Goal: Task Accomplishment & Management: Use online tool/utility

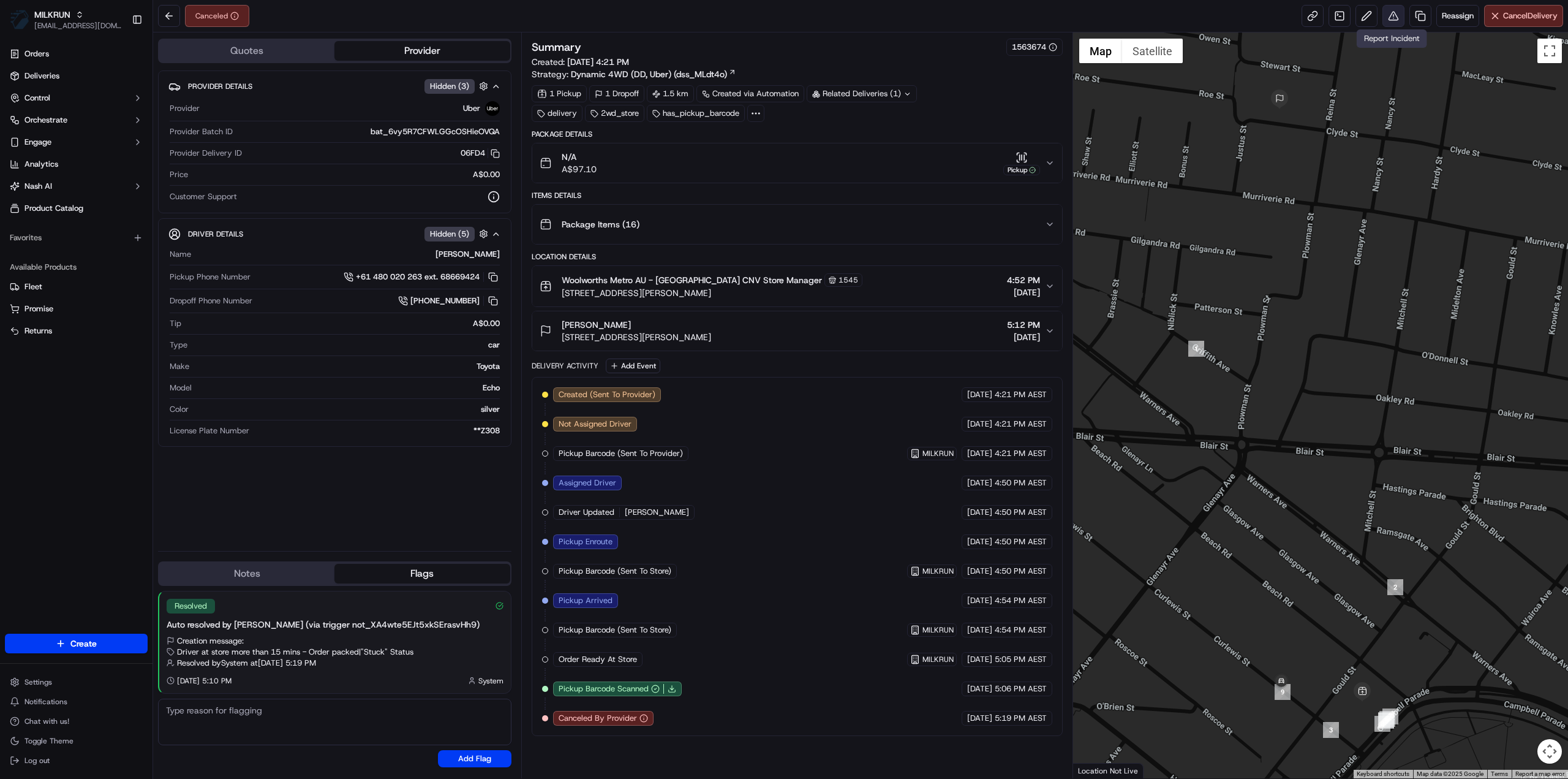
click at [1396, 20] on button at bounding box center [1393, 15] width 22 height 22
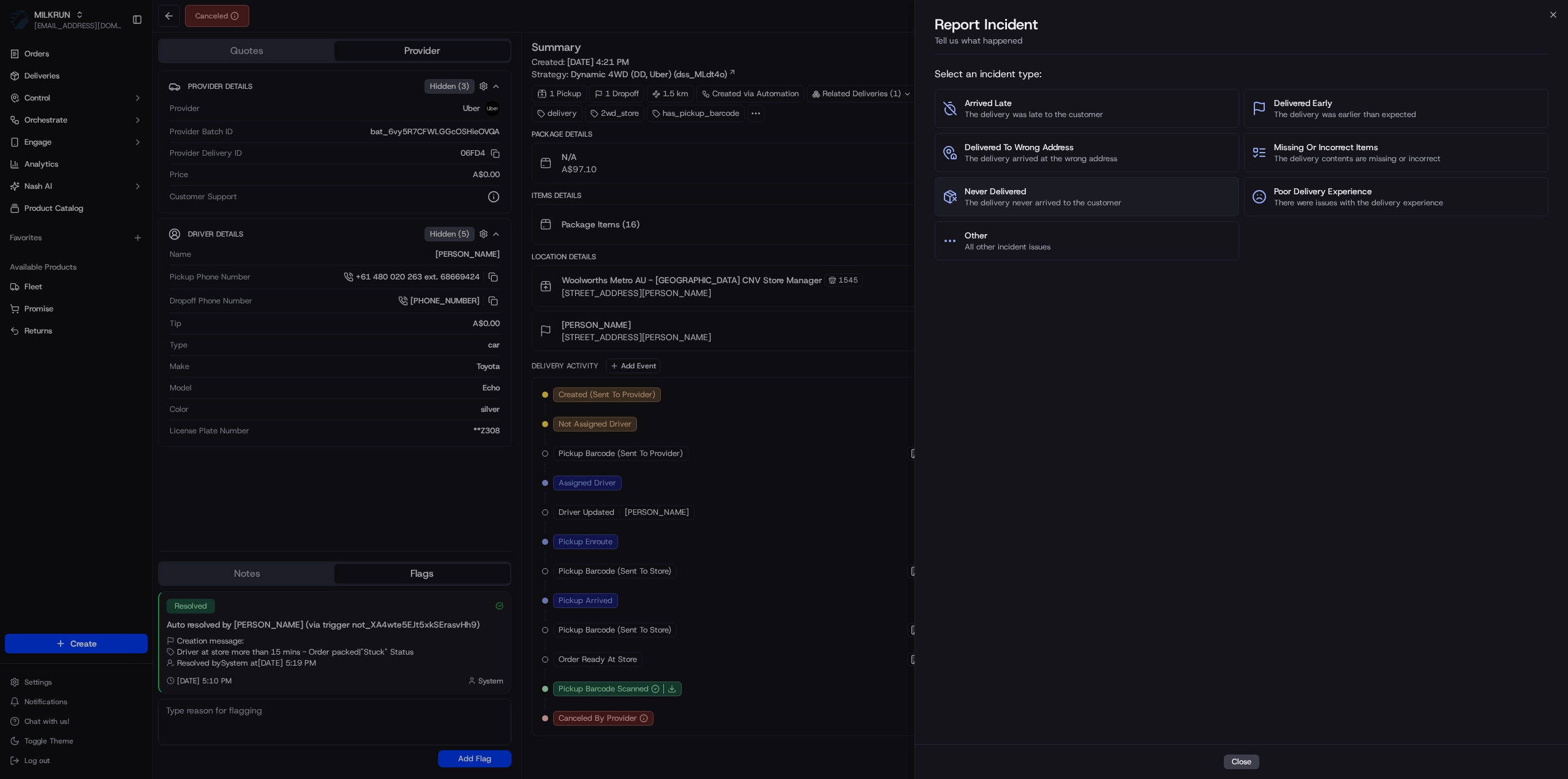
click at [1081, 194] on span "Never Delivered" at bounding box center [1043, 191] width 157 height 12
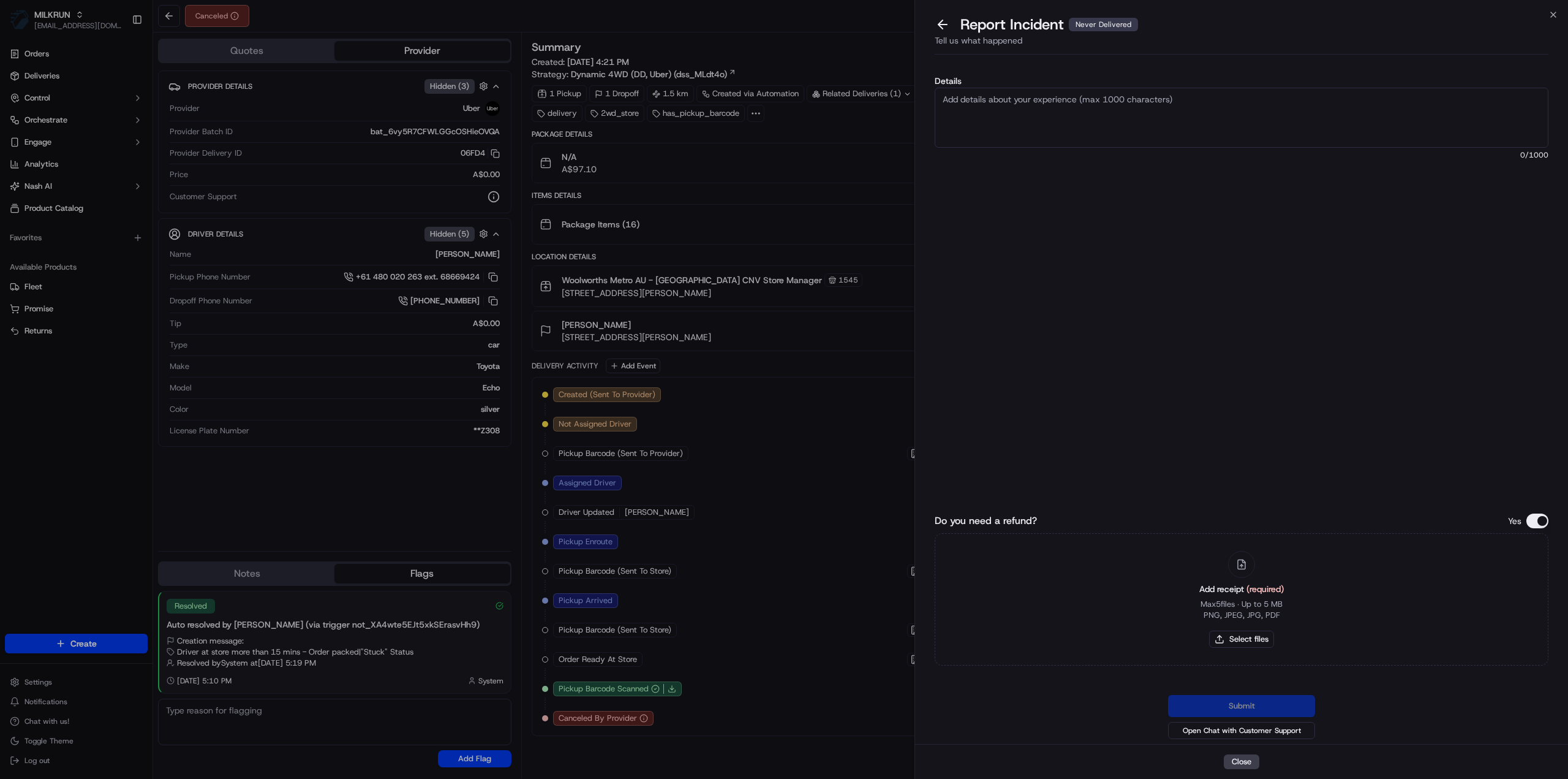
click at [971, 107] on textarea "Details" at bounding box center [1241, 118] width 614 height 60
type textarea "Order collected by driver and not delivered"
click at [1264, 641] on button "Select files" at bounding box center [1241, 639] width 65 height 17
type input "C:\fakepath\Margot - Invoice.pdf"
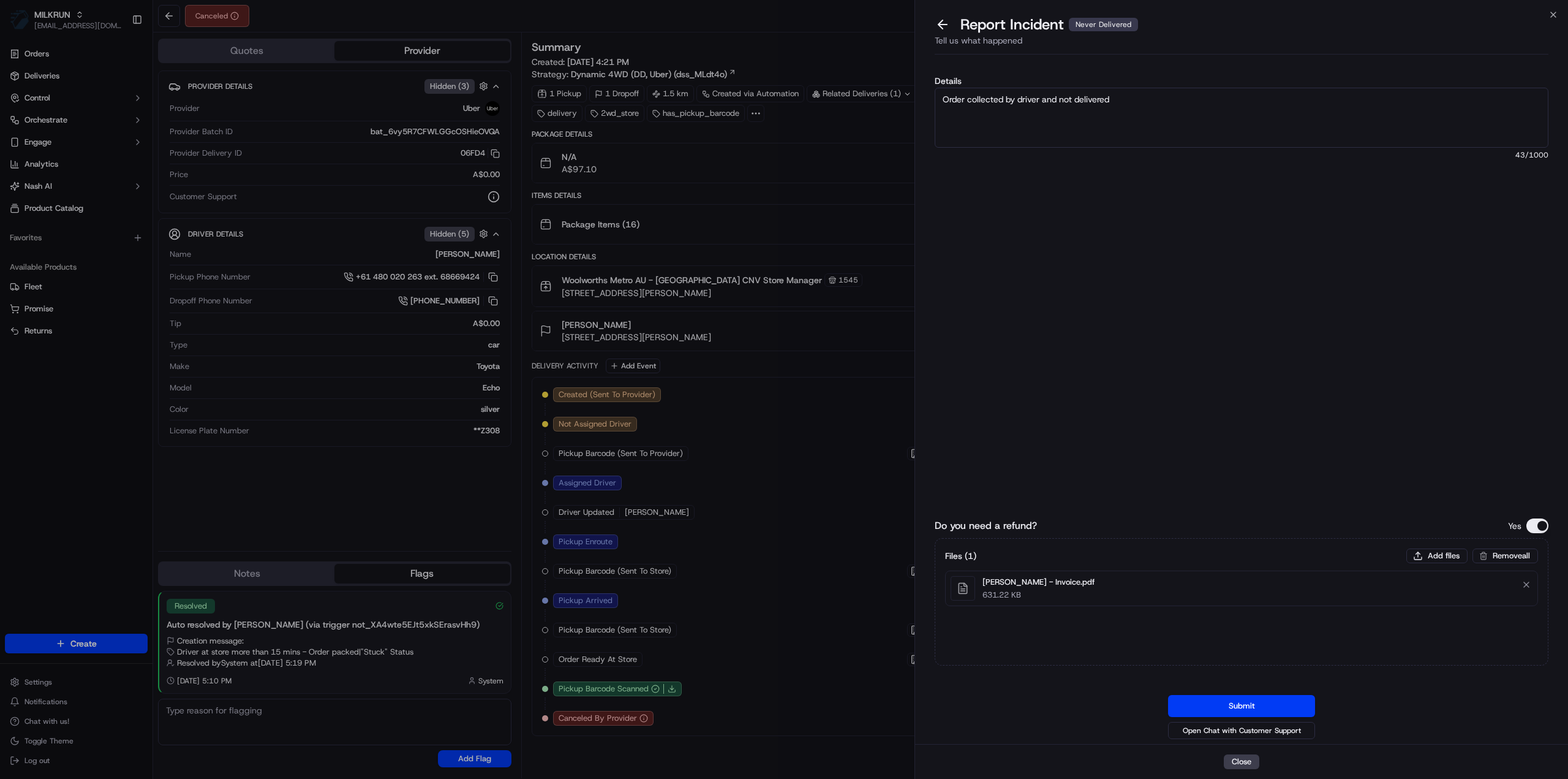
click at [1140, 112] on textarea "Order collected by driver and not delivered" at bounding box center [1241, 118] width 614 height 60
type textarea "Order collected by driver and not delivered Refund $101.35"
click at [1257, 707] on button "Submit" at bounding box center [1242, 705] width 147 height 22
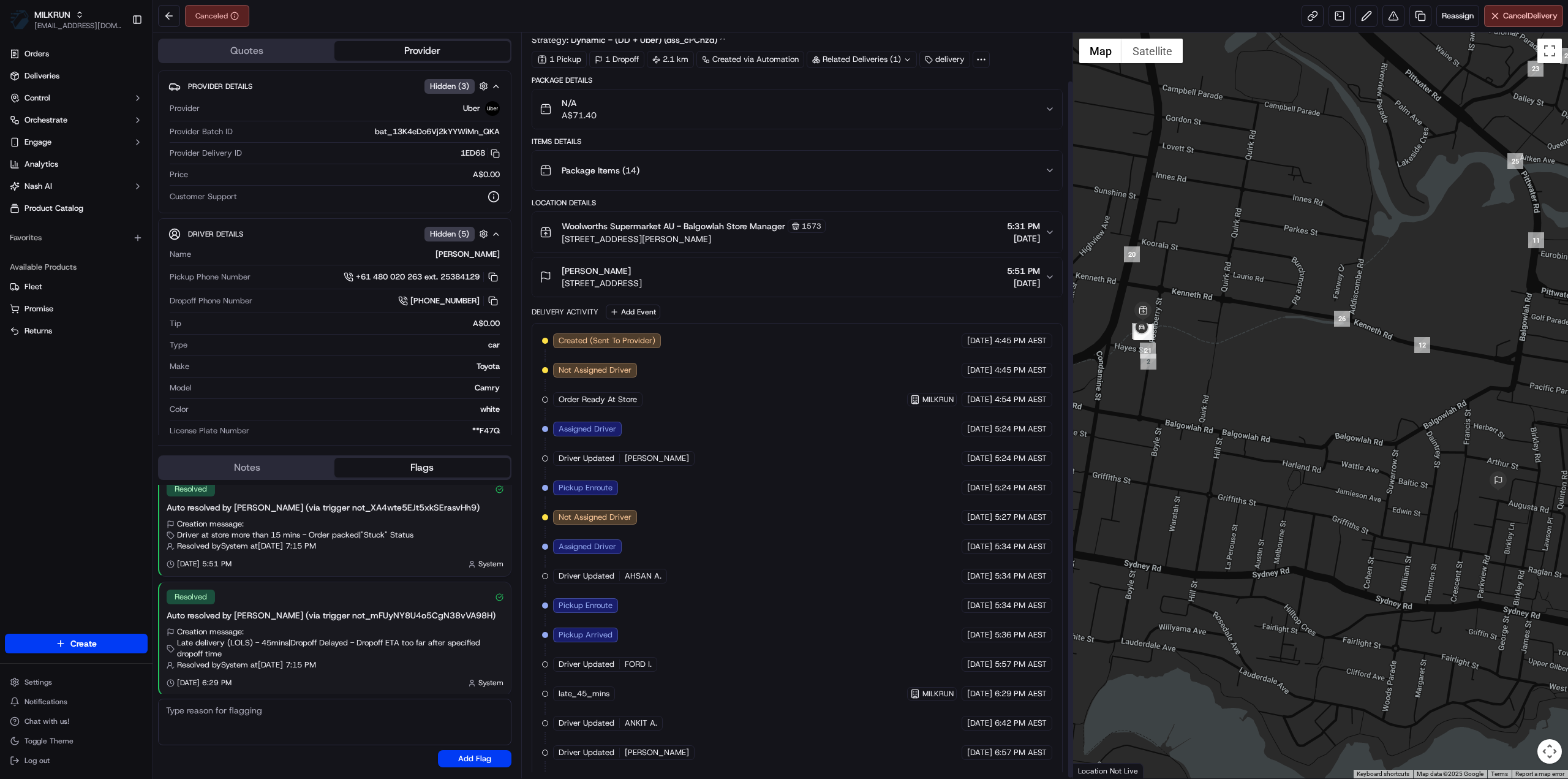
scroll to position [51, 0]
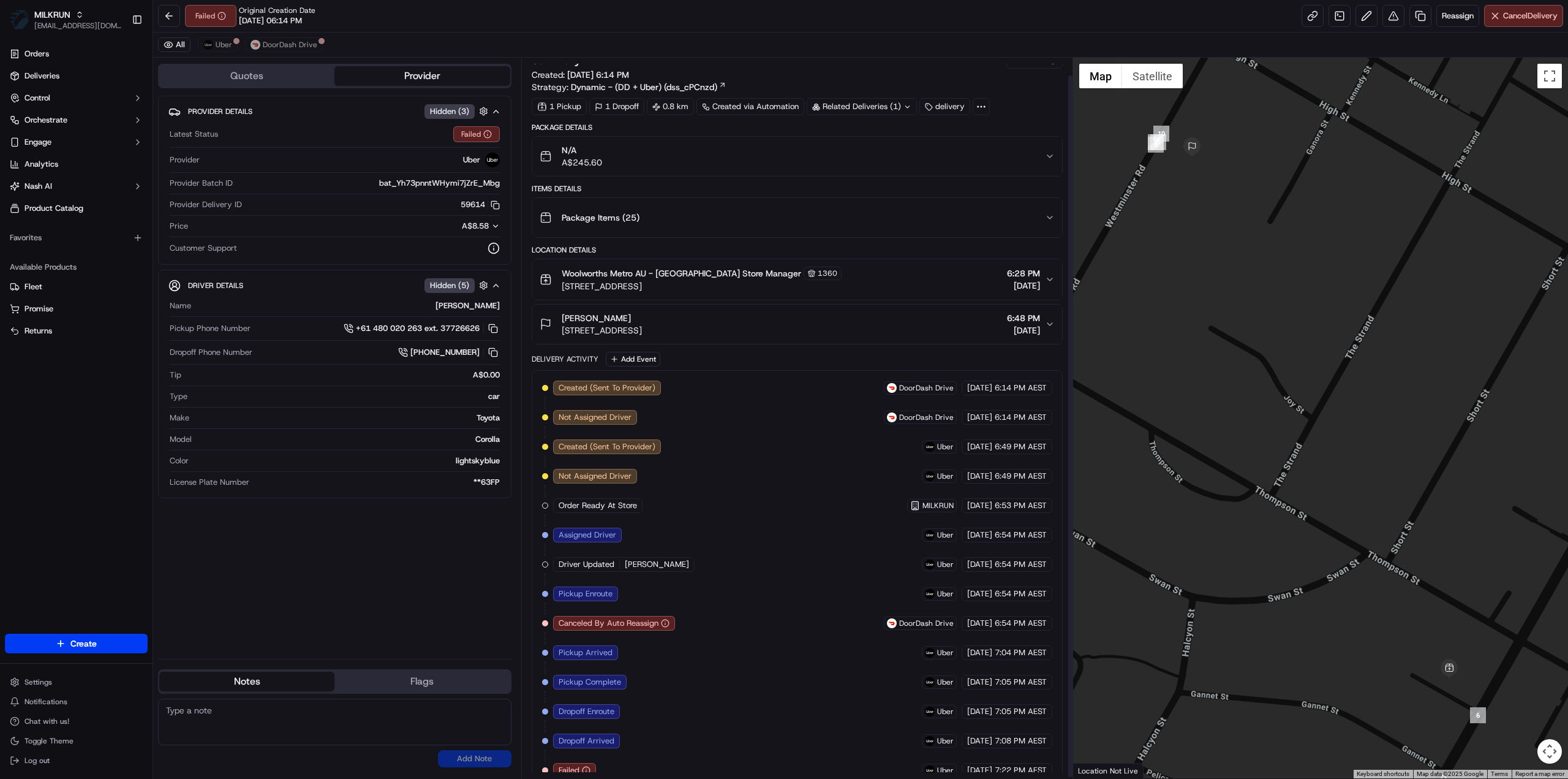
scroll to position [18, 0]
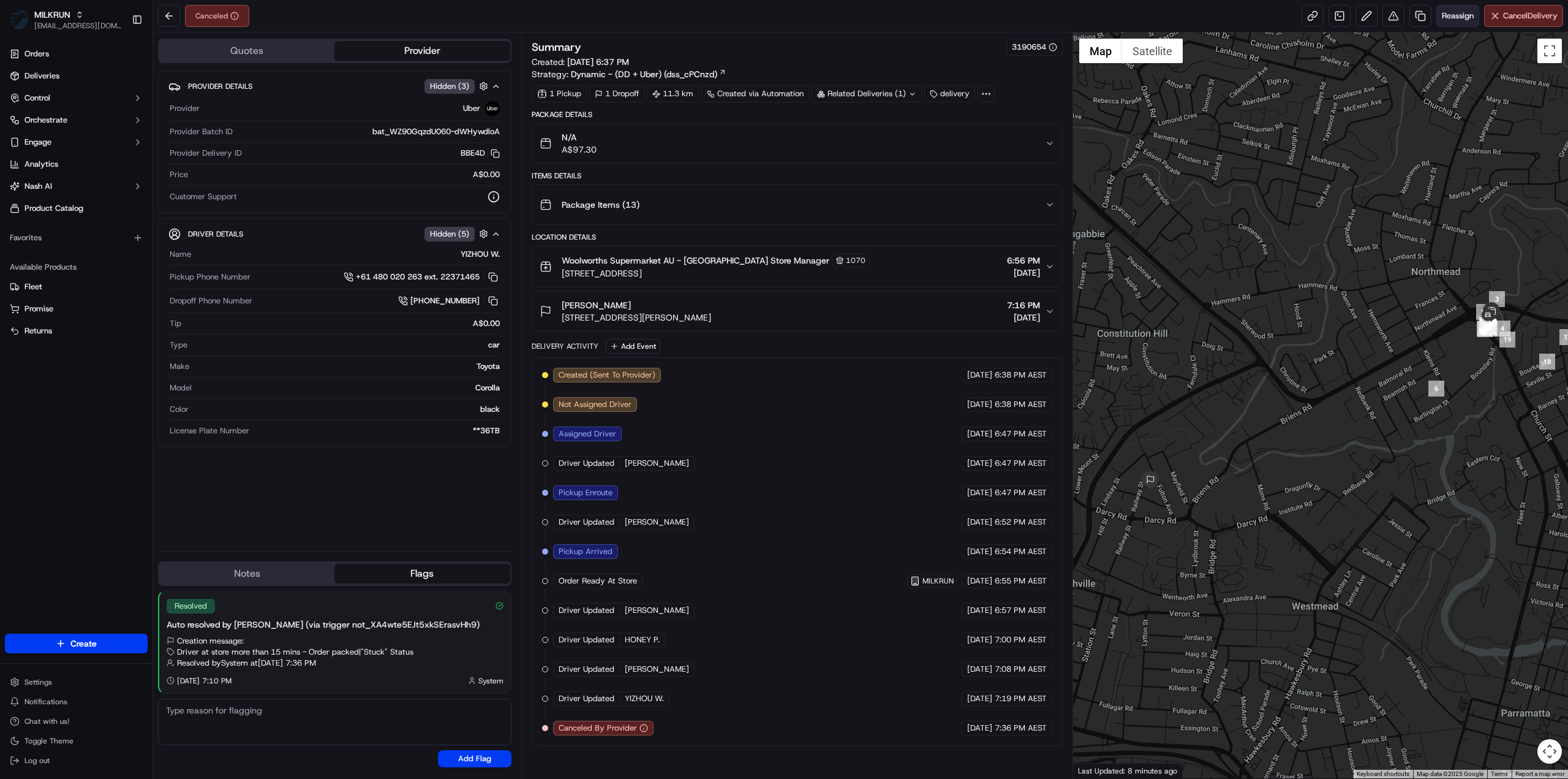
click at [1466, 19] on span "Reassign" at bounding box center [1458, 16] width 32 height 11
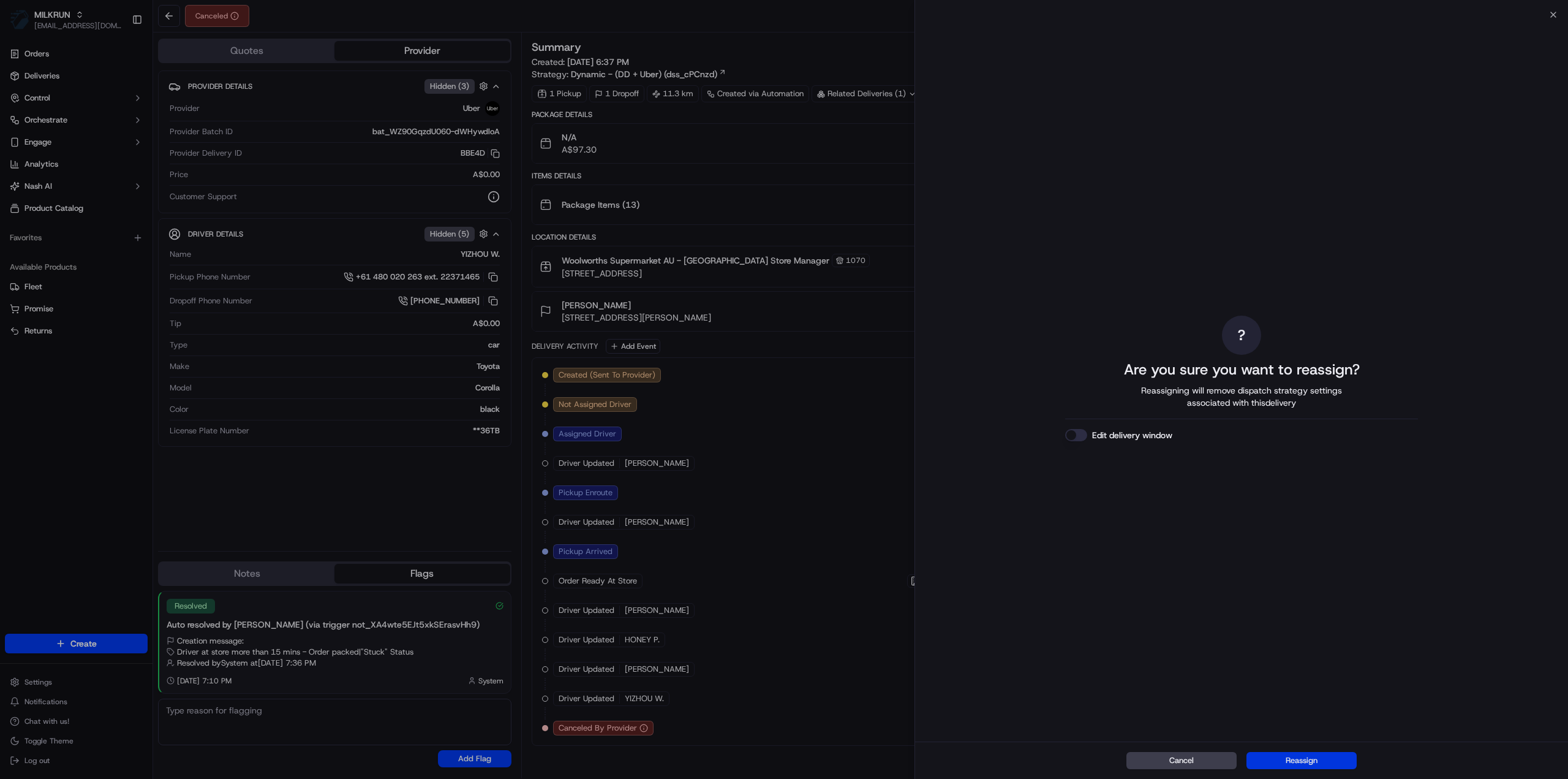
click at [1281, 757] on button "Reassign" at bounding box center [1301, 760] width 110 height 17
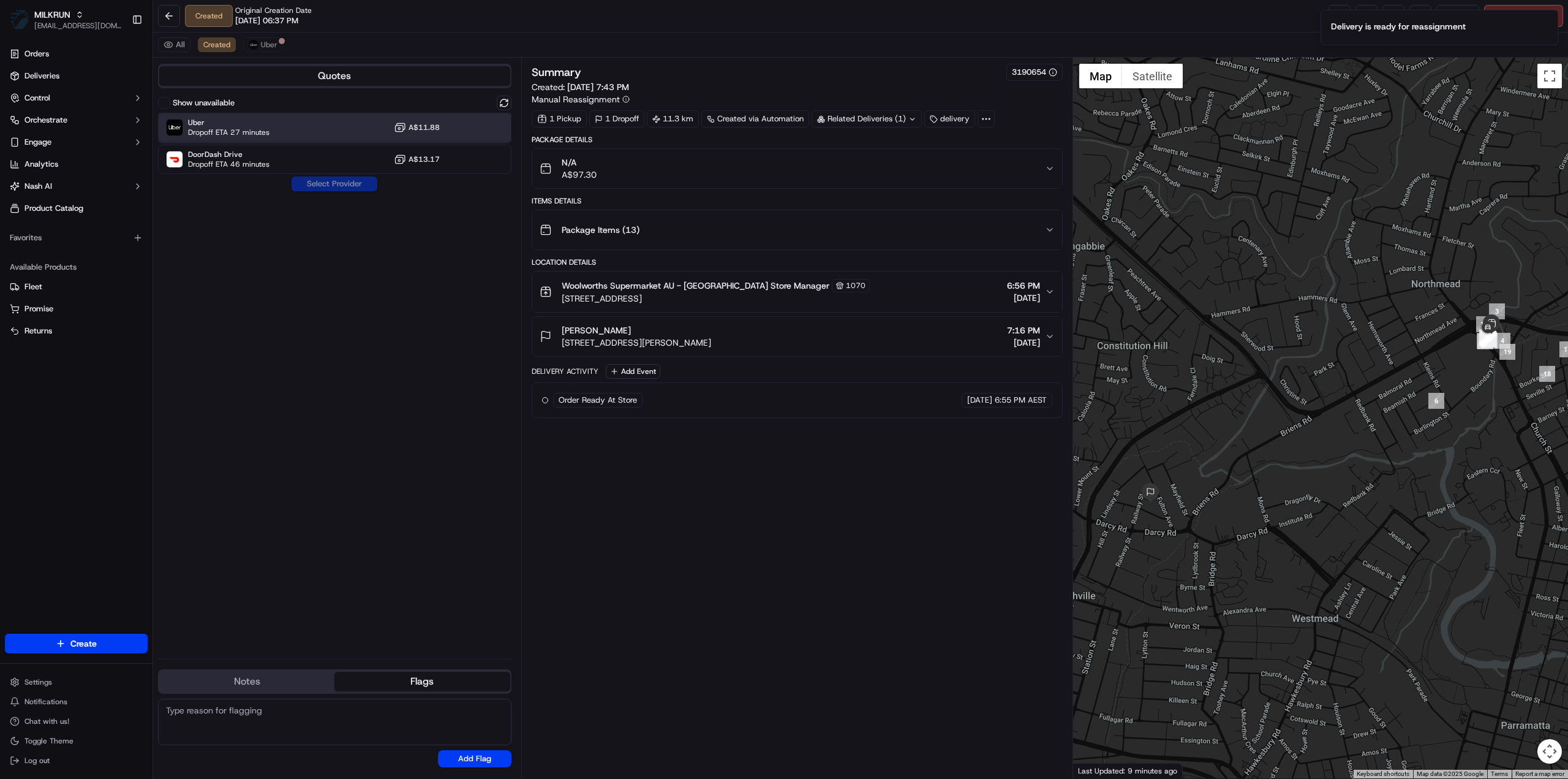
click at [289, 124] on div "Uber Dropoff ETA 27 minutes A$11.88" at bounding box center [334, 128] width 354 height 29
click at [352, 188] on button "Assign Provider" at bounding box center [334, 184] width 87 height 15
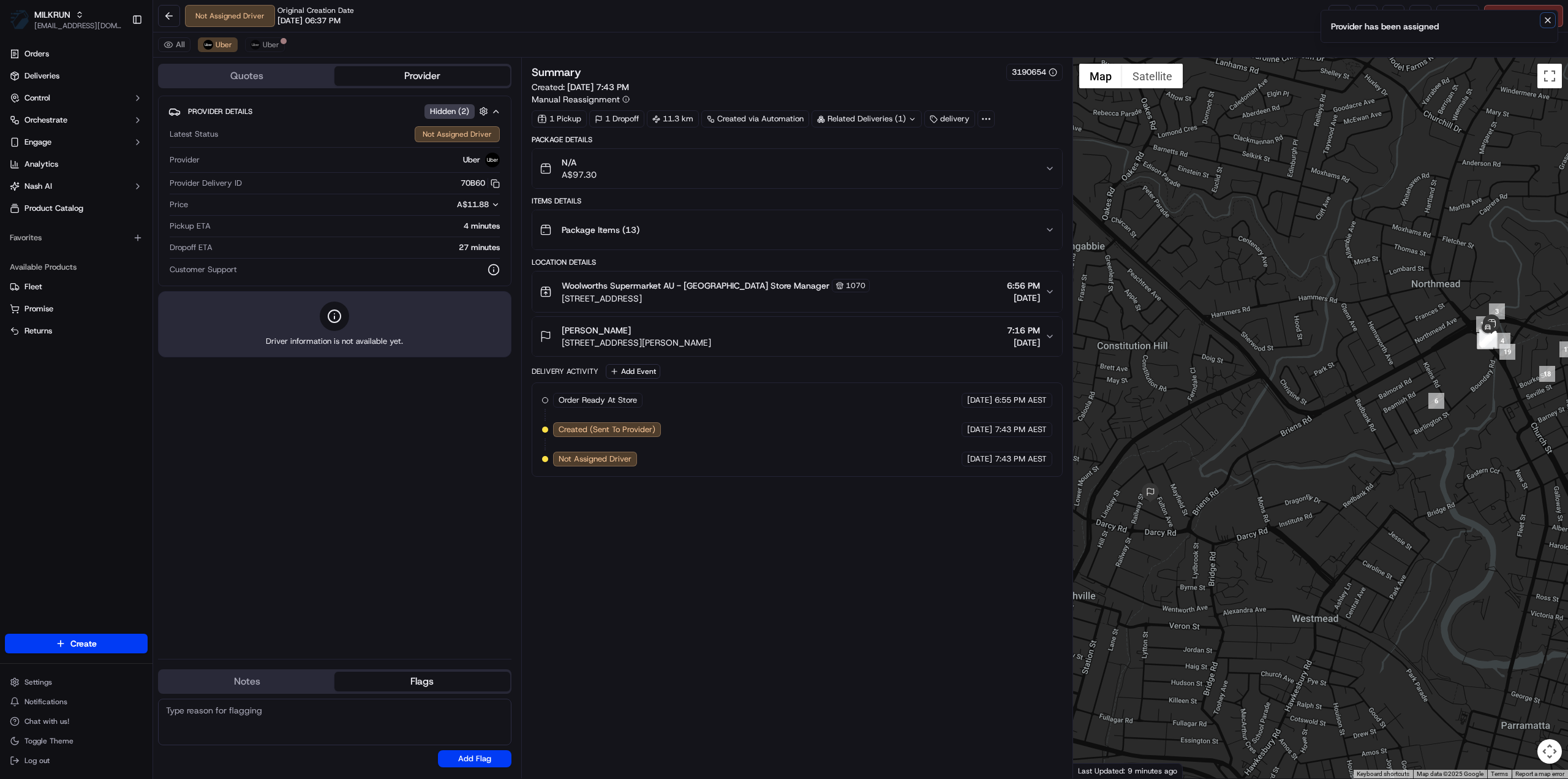
click at [1550, 17] on icon "Notifications (F8)" at bounding box center [1547, 20] width 10 height 10
click at [1337, 14] on link at bounding box center [1339, 15] width 22 height 22
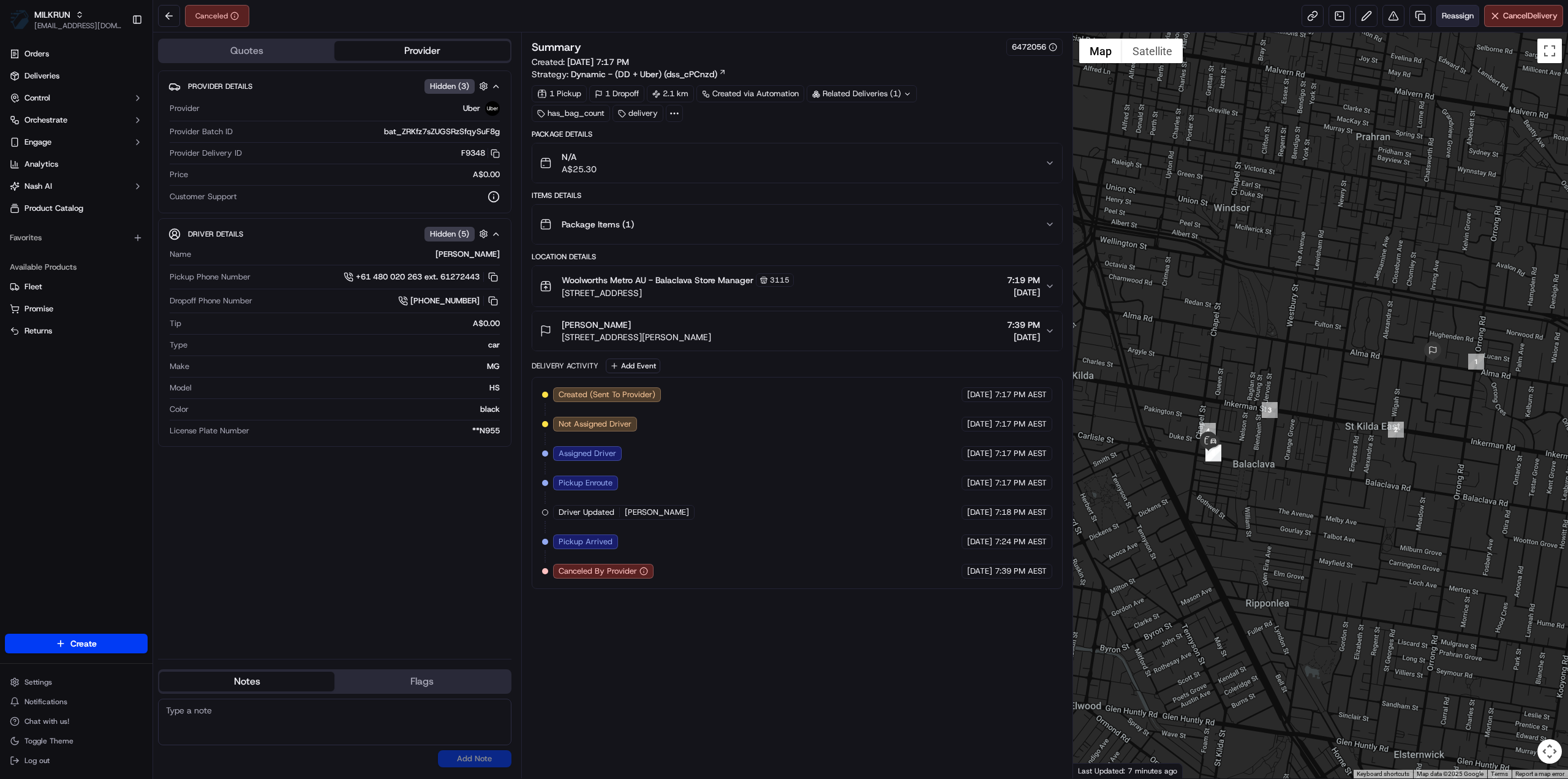
click at [1452, 13] on span "Reassign" at bounding box center [1458, 16] width 32 height 11
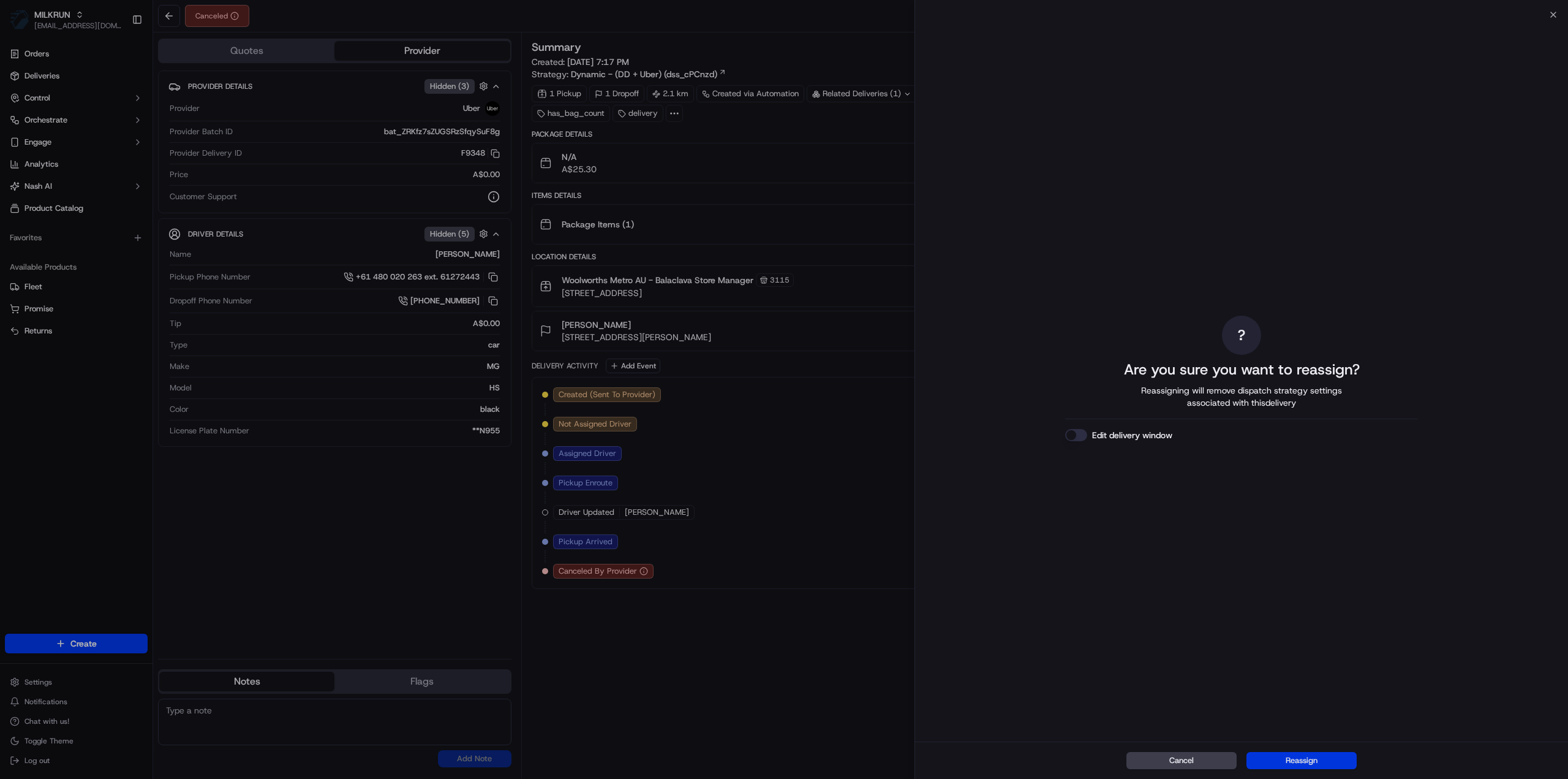
click at [1316, 753] on button "Reassign" at bounding box center [1301, 760] width 110 height 17
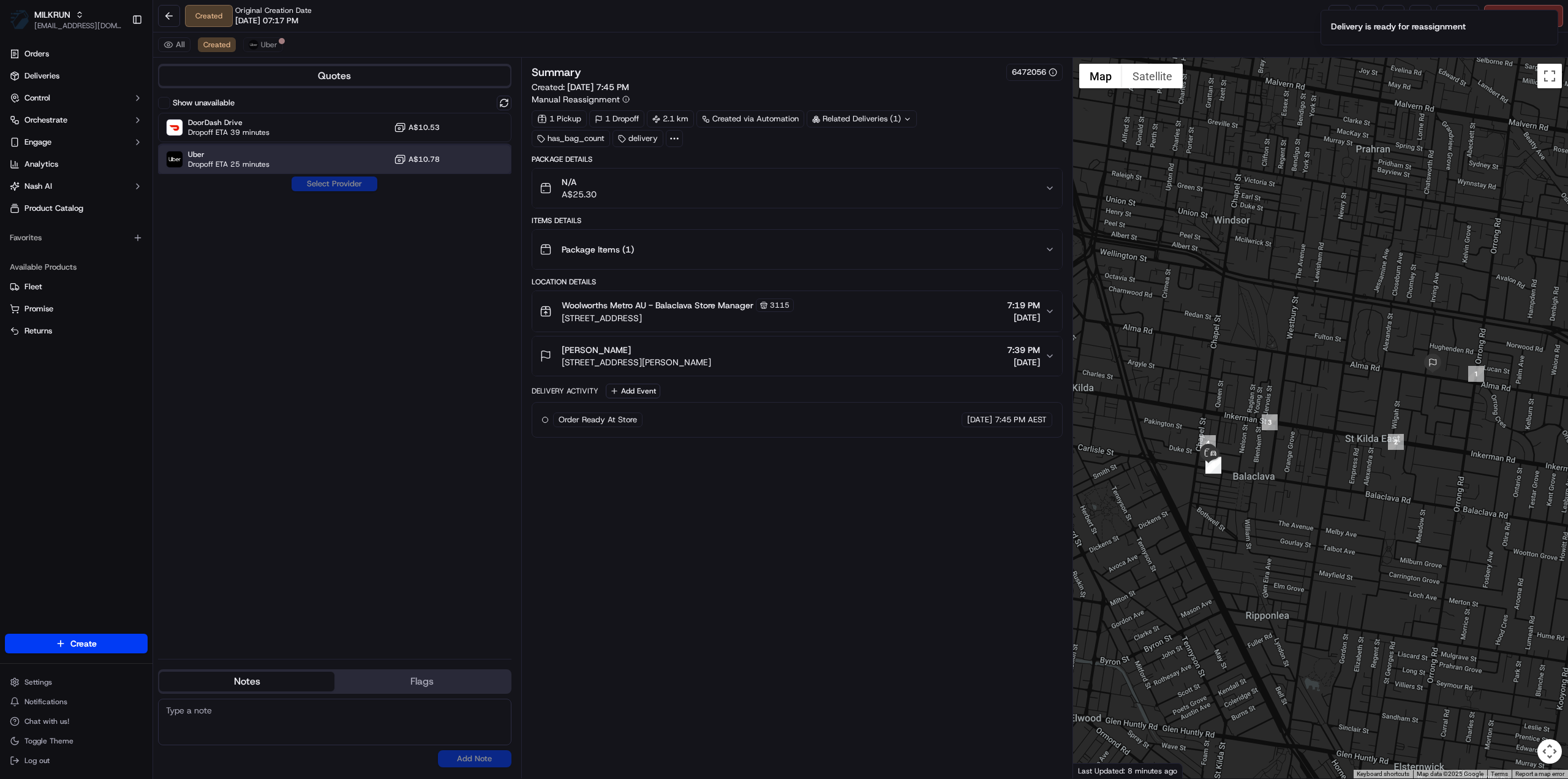
click at [227, 160] on span "Dropoff ETA 25 minutes" at bounding box center [229, 164] width 82 height 10
click at [333, 188] on button "Assign Provider" at bounding box center [334, 184] width 87 height 15
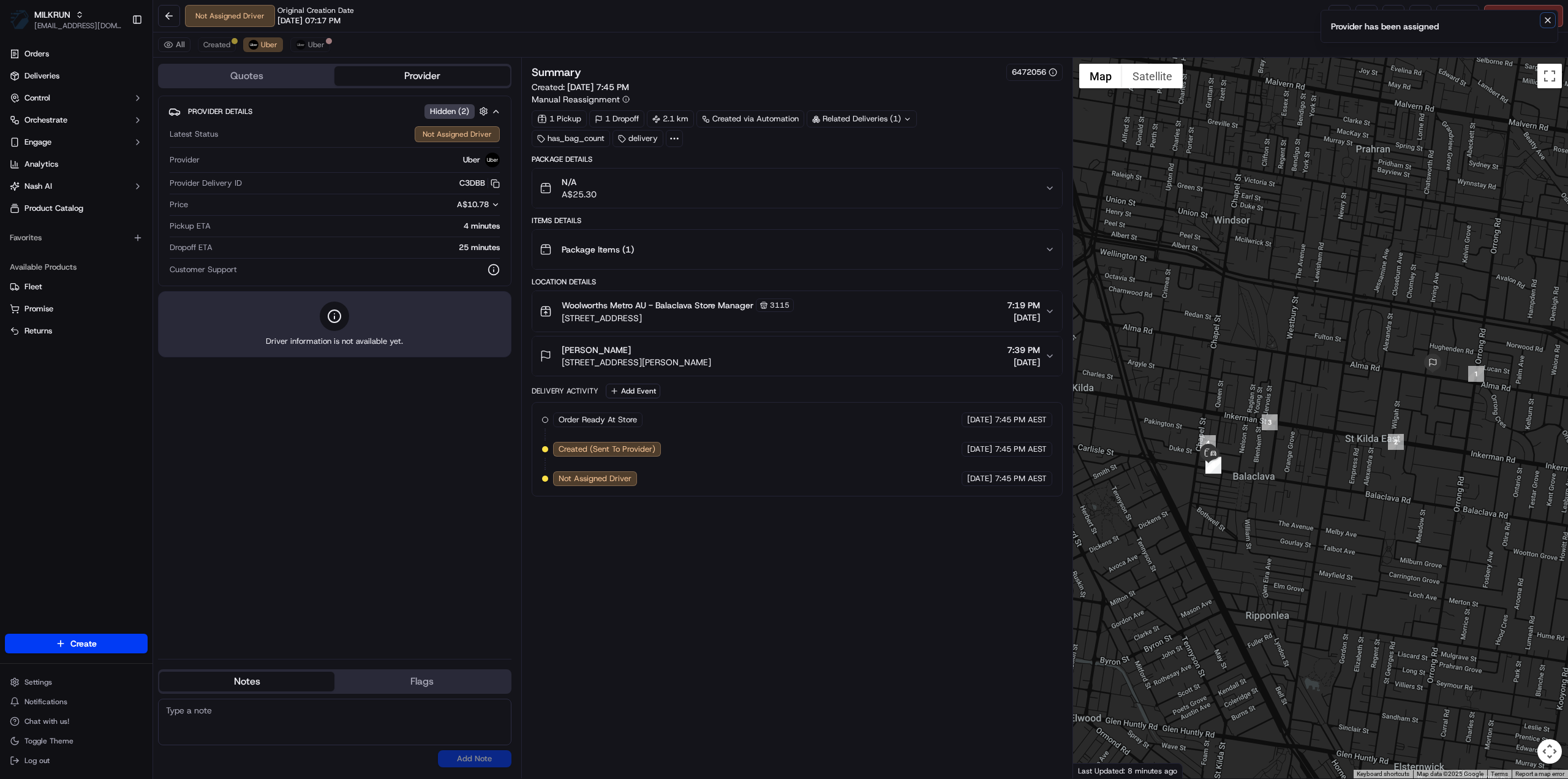
click at [1543, 21] on button "Notifications (F8)" at bounding box center [1548, 20] width 15 height 15
click at [1334, 17] on link at bounding box center [1339, 15] width 22 height 22
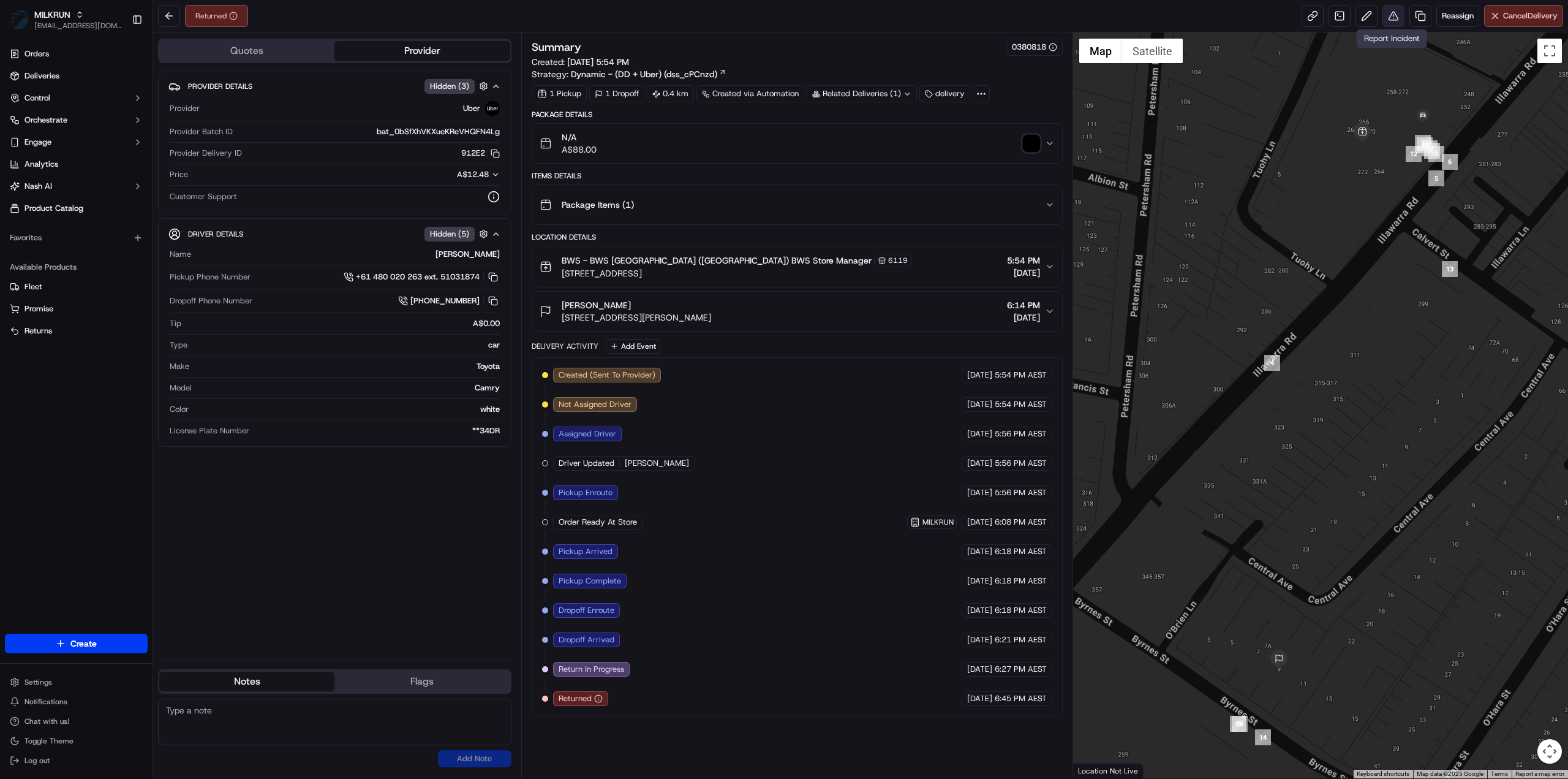
click at [1393, 19] on button at bounding box center [1393, 15] width 22 height 22
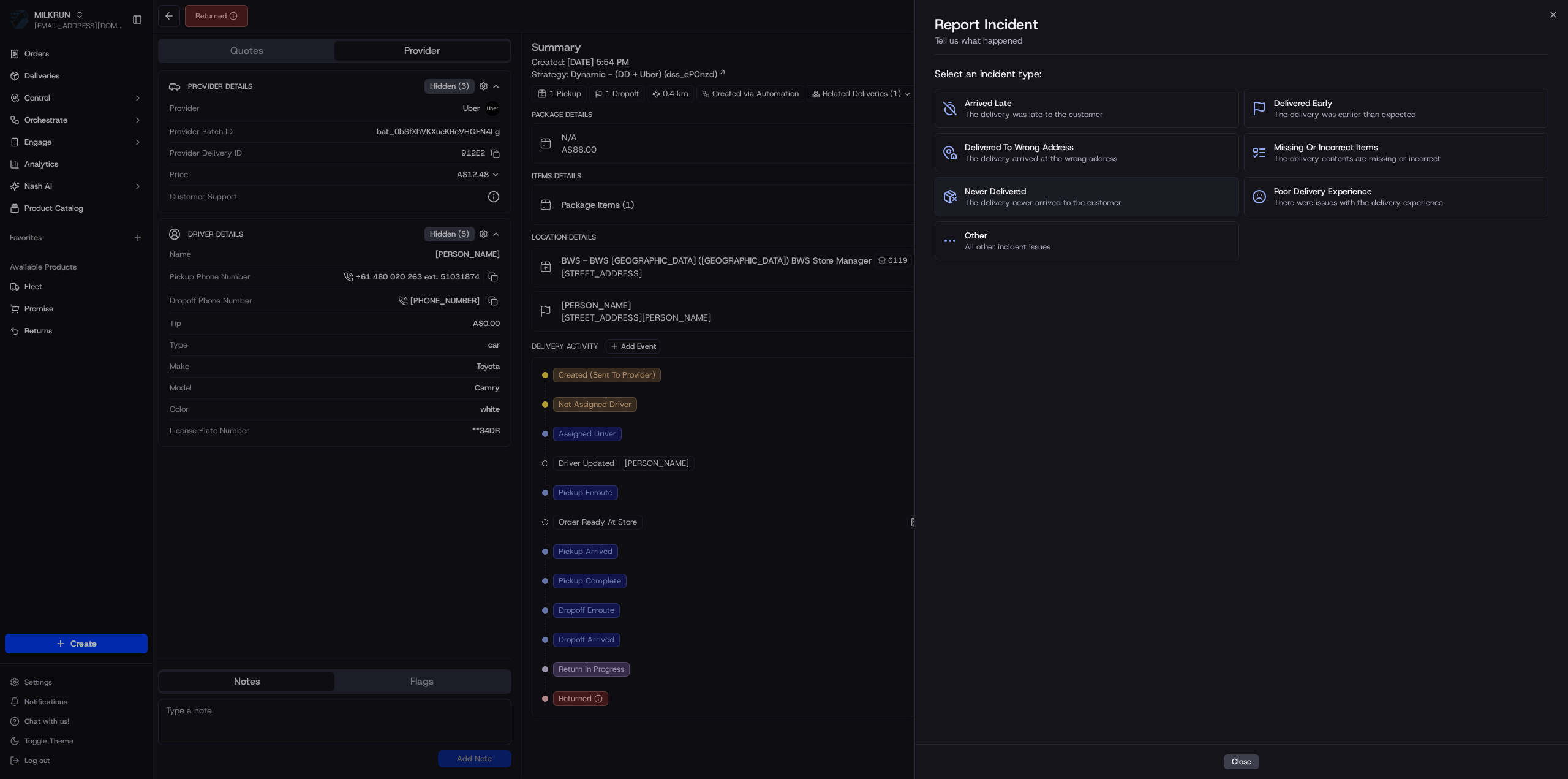
click at [1021, 195] on span "Never Delivered" at bounding box center [1043, 191] width 157 height 12
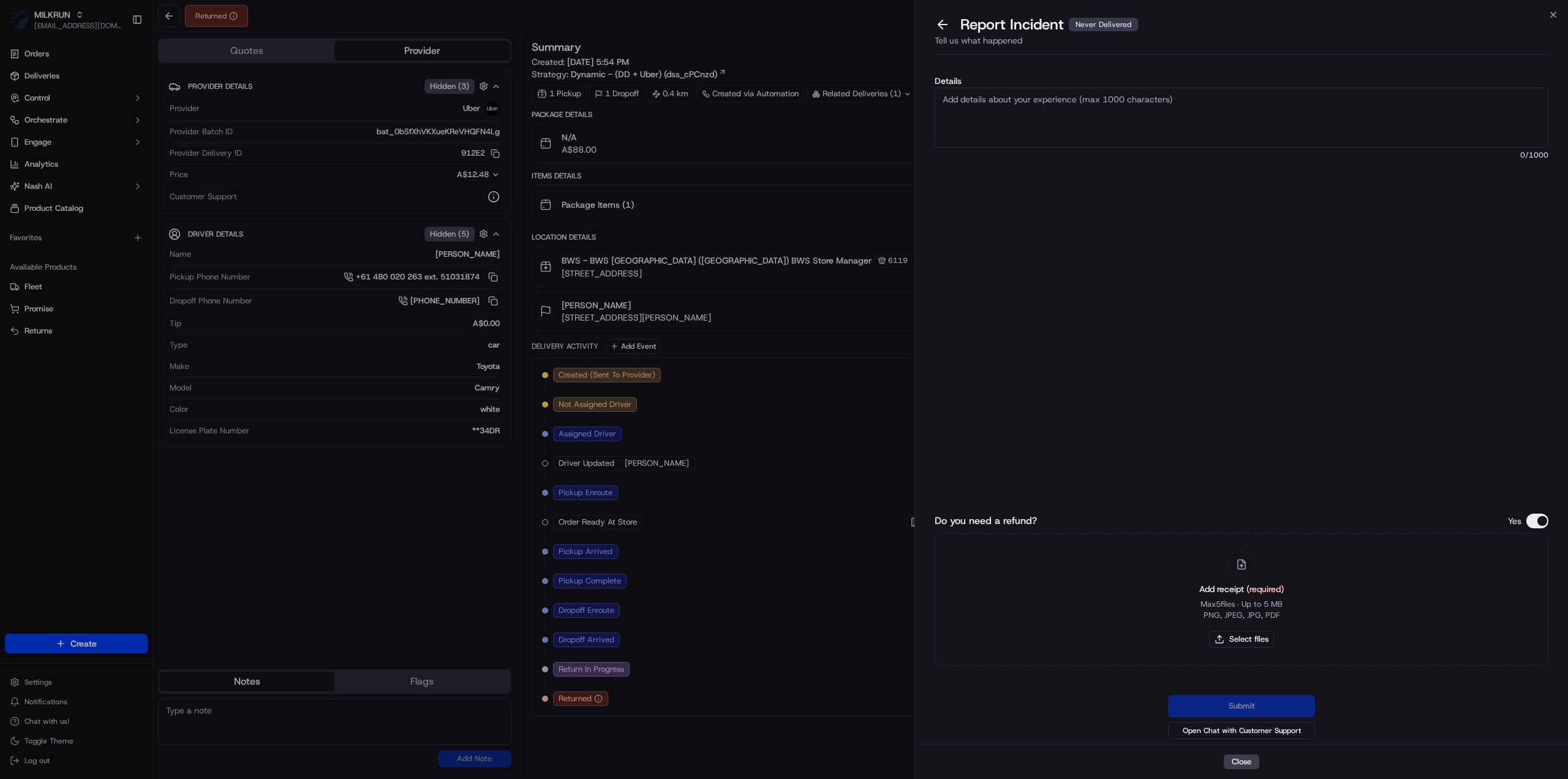
click at [1006, 122] on textarea "Details" at bounding box center [1241, 118] width 614 height 60
type textarea "Invalid return photo Refund - $93.00 + $12.48"
click at [1236, 646] on button "Select files" at bounding box center [1241, 639] width 65 height 17
type input "C:\fakepath\Peter - Invoice.pdf"
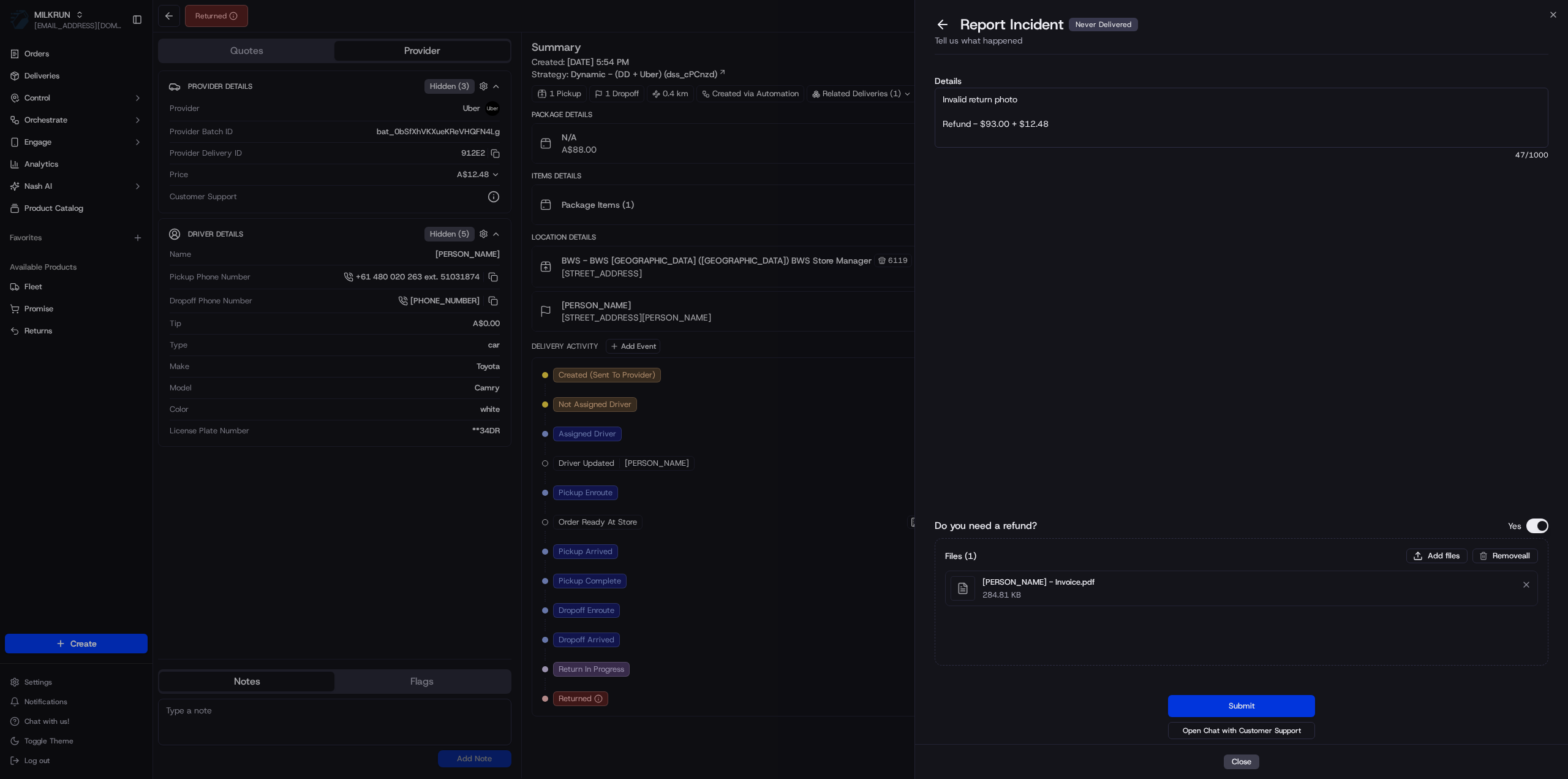
click at [1247, 703] on button "Submit" at bounding box center [1242, 705] width 147 height 22
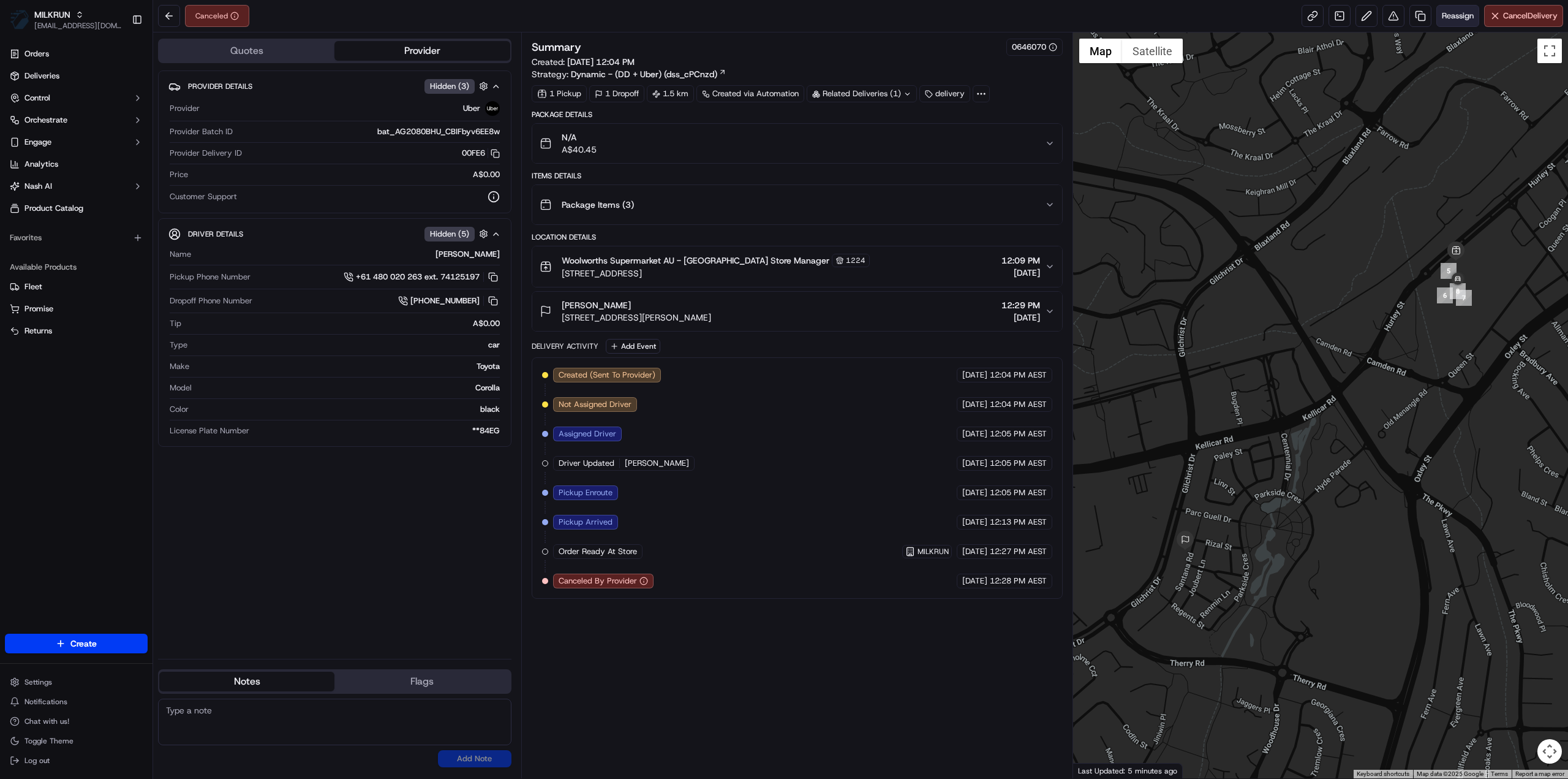
click at [1449, 21] on button "Reassign" at bounding box center [1458, 15] width 43 height 22
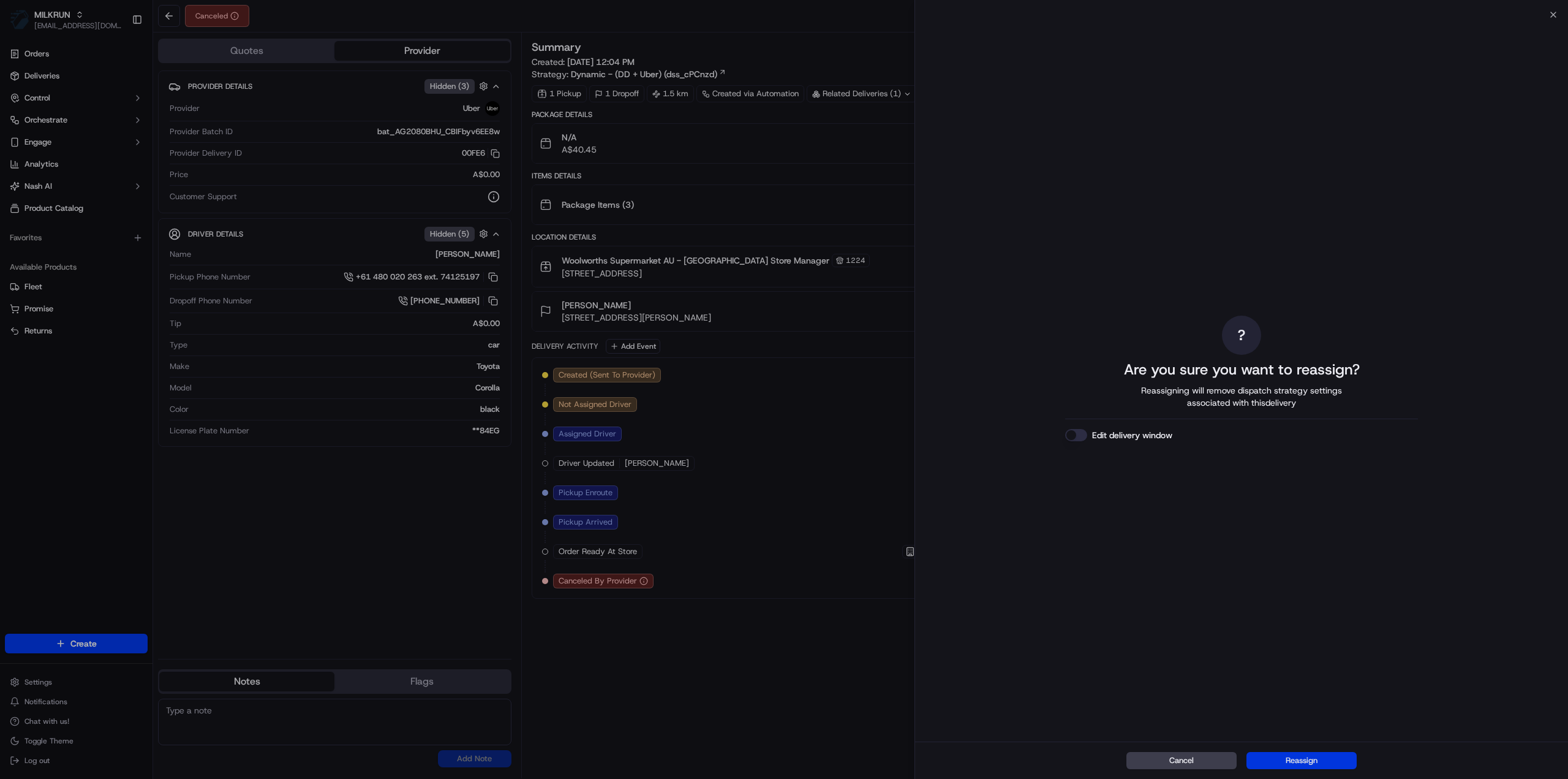
click at [1305, 758] on button "Reassign" at bounding box center [1301, 760] width 110 height 17
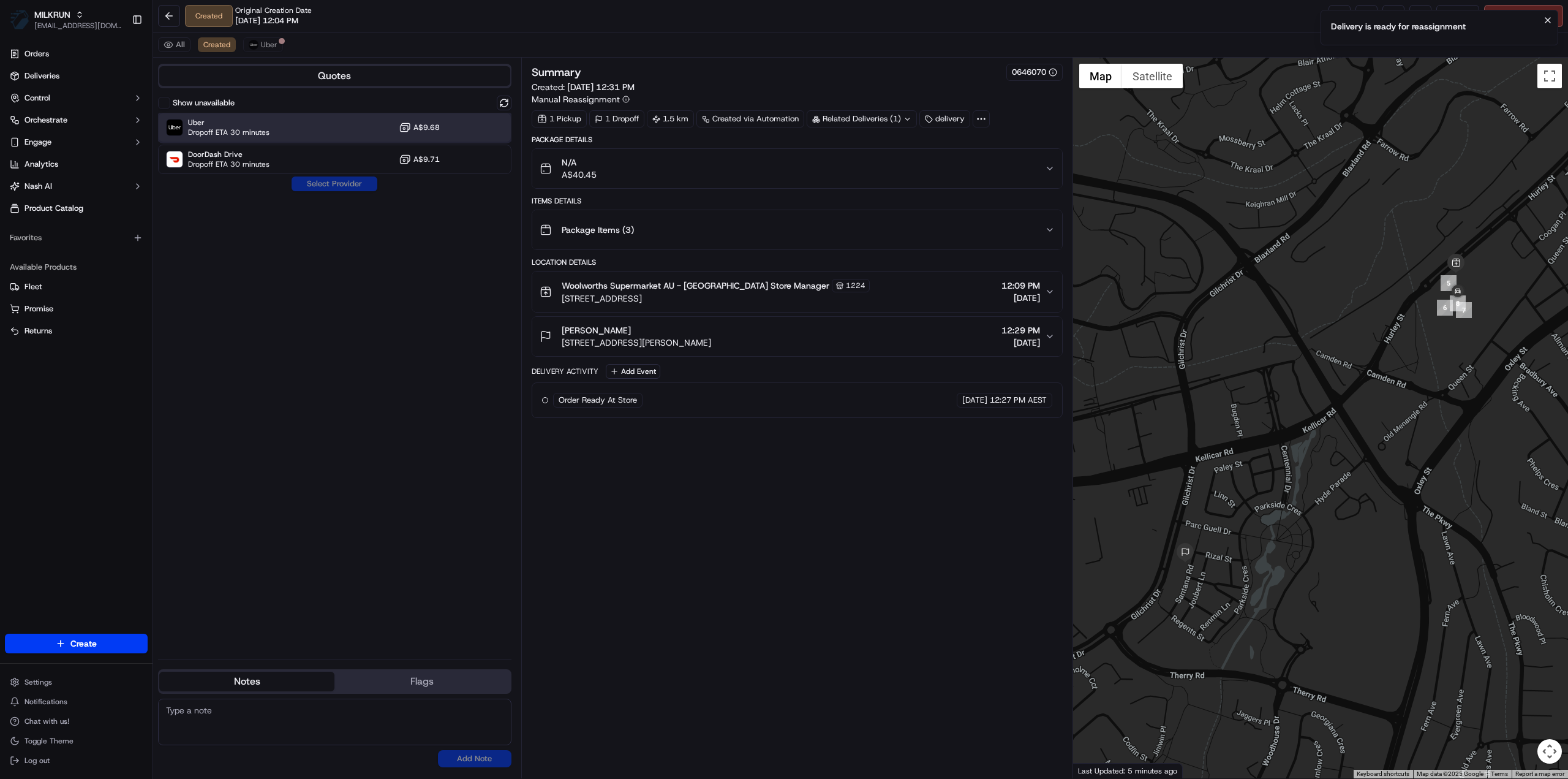
click at [223, 122] on span "Uber" at bounding box center [229, 122] width 82 height 10
click at [335, 179] on button "Assign Provider" at bounding box center [334, 184] width 87 height 15
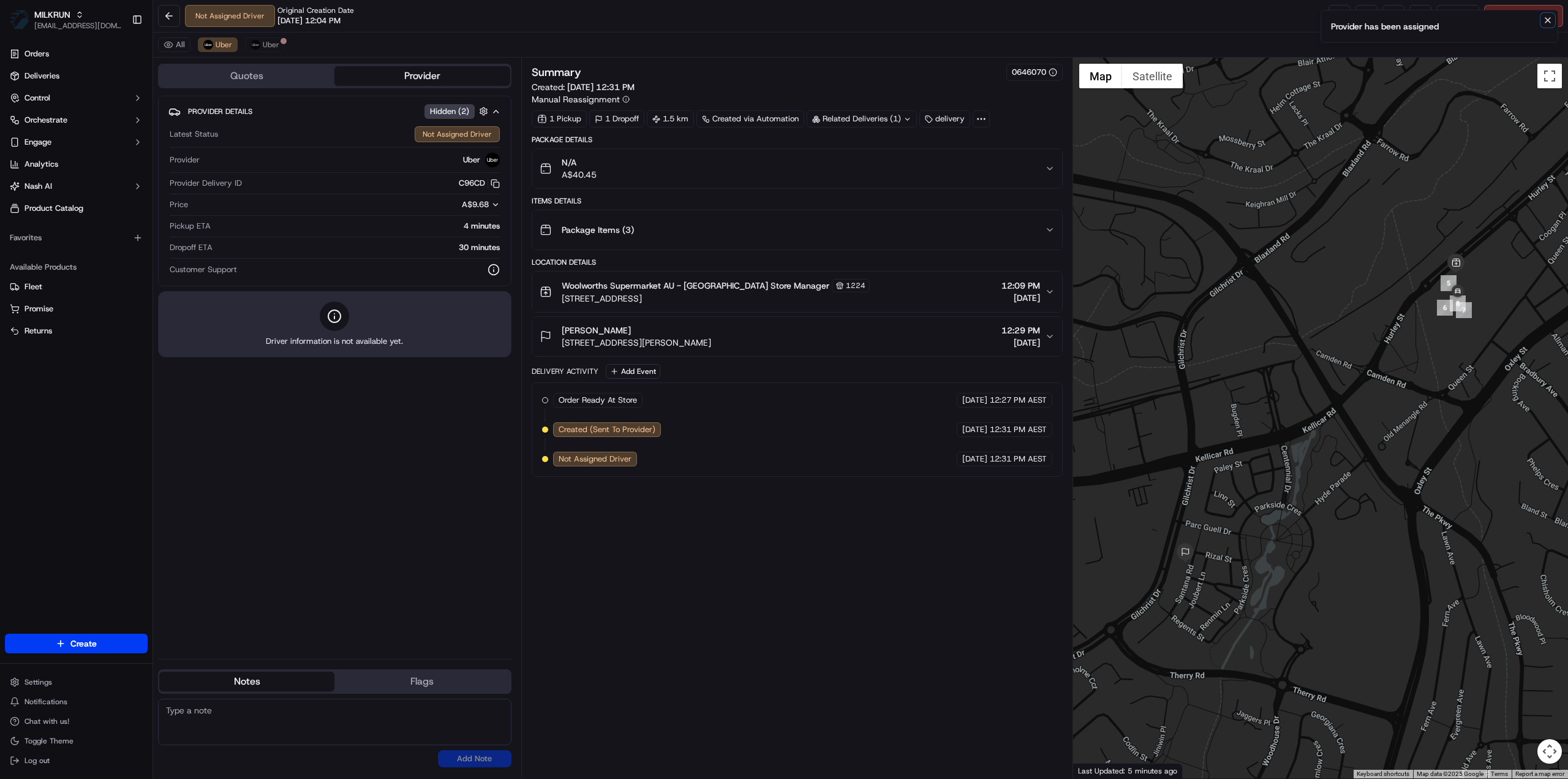
click at [1553, 20] on button "Notifications (F8)" at bounding box center [1548, 20] width 15 height 15
click at [1331, 20] on link at bounding box center [1339, 15] width 22 height 22
